Goal: Task Accomplishment & Management: Use online tool/utility

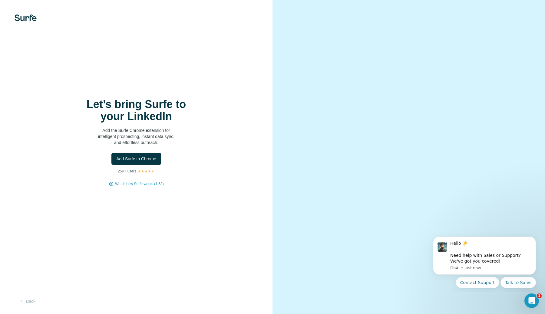
click at [144, 140] on p "Add the Surfe Chrome extension for intelligent prospecting, instant data sync, …" at bounding box center [136, 136] width 121 height 18
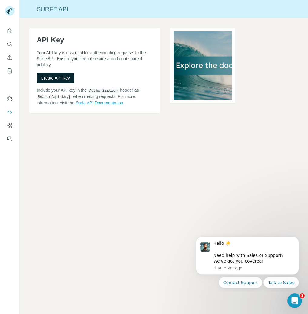
click at [59, 77] on span "Create API Key" at bounding box center [55, 78] width 29 height 6
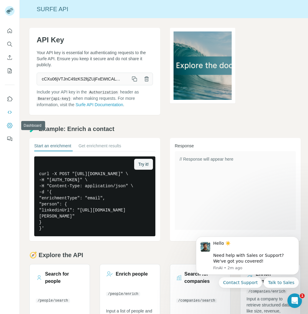
click at [8, 126] on icon "Dashboard" at bounding box center [10, 126] width 6 height 6
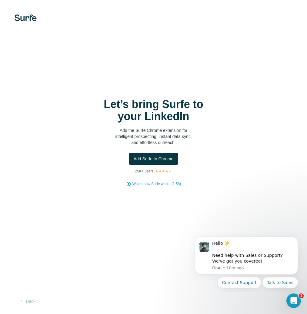
drag, startPoint x: 156, startPoint y: 161, endPoint x: 116, endPoint y: 177, distance: 43.2
click at [116, 177] on div "Let’s bring Surfe to your LinkedIn Add the Surfe Chrome extension for intellige…" at bounding box center [153, 142] width 282 height 88
click at [135, 138] on p "Add the Surfe Chrome extension for intelligent prospecting, instant data sync, …" at bounding box center [153, 136] width 121 height 18
click at [33, 301] on button "Back" at bounding box center [27, 301] width 25 height 11
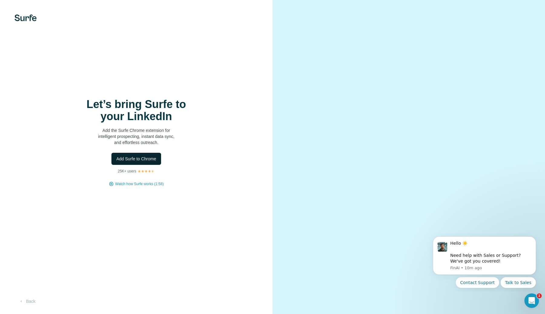
click at [139, 159] on span "Add Surfe to Chrome" at bounding box center [136, 159] width 40 height 6
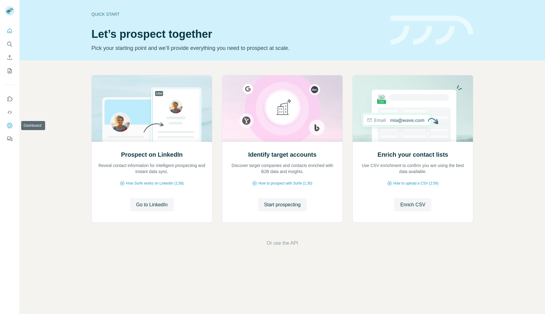
click at [8, 123] on icon "Dashboard" at bounding box center [10, 126] width 6 height 6
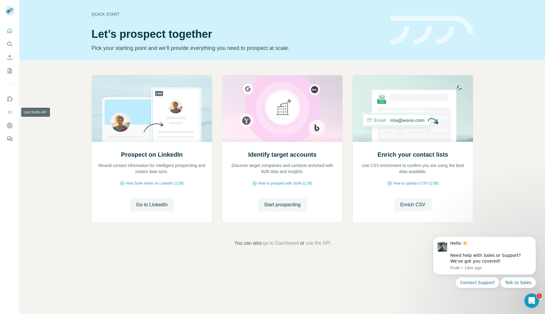
click at [6, 111] on button "Use Surfe API" at bounding box center [10, 112] width 10 height 11
